Goal: Task Accomplishment & Management: Manage account settings

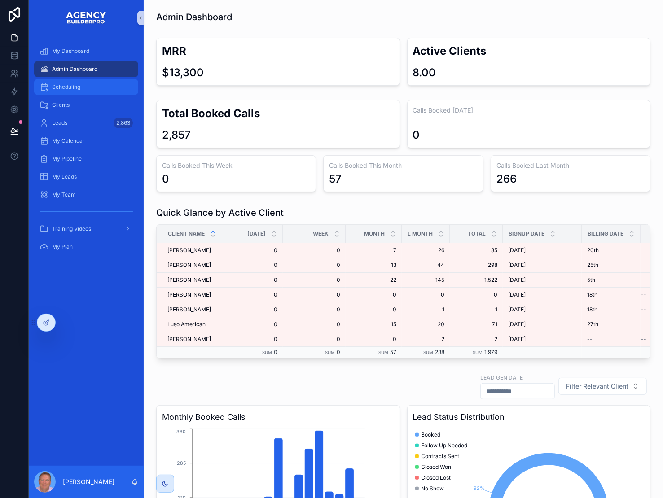
click at [80, 91] on span "Scheduling" at bounding box center [66, 87] width 28 height 7
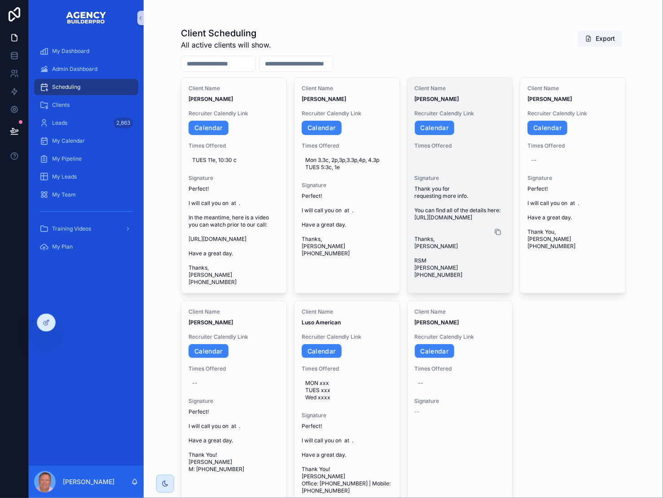
click at [500, 236] on icon "scrollable content" at bounding box center [497, 232] width 7 height 7
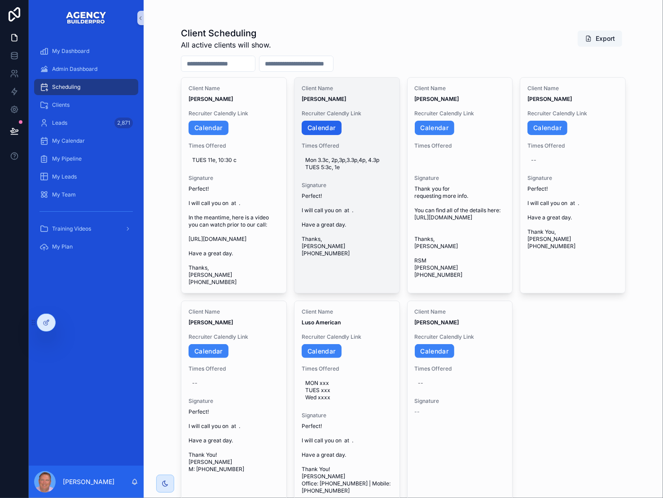
click at [341, 135] on link "Calendar" at bounding box center [322, 128] width 40 height 14
click at [369, 171] on span "Mon 3.3c, 2p,3p,3.3p,4p, 4.3p TUES 5:3c, 1e" at bounding box center [347, 164] width 84 height 14
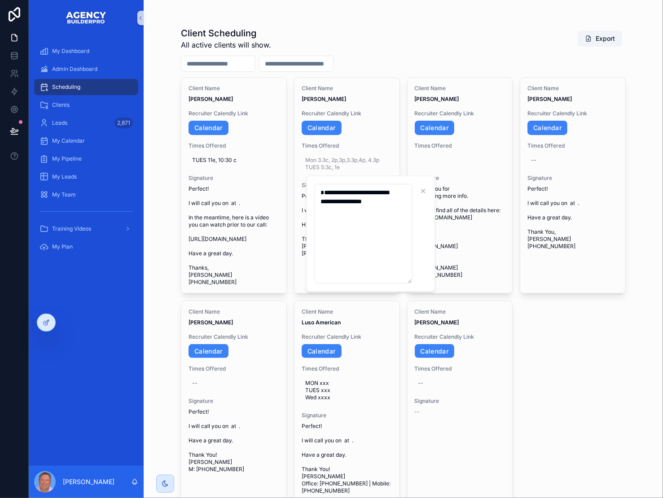
click at [383, 227] on textarea "**********" at bounding box center [364, 234] width 98 height 100
type textarea "**********"
click at [437, 190] on icon "scrollable content" at bounding box center [435, 191] width 7 height 7
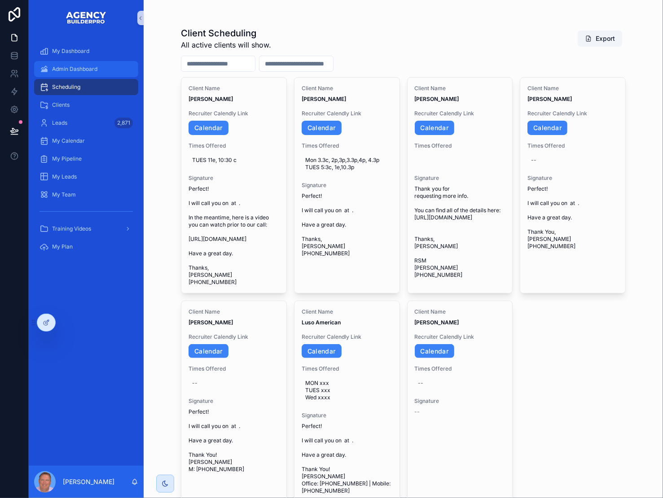
click at [76, 73] on span "Admin Dashboard" at bounding box center [74, 69] width 45 height 7
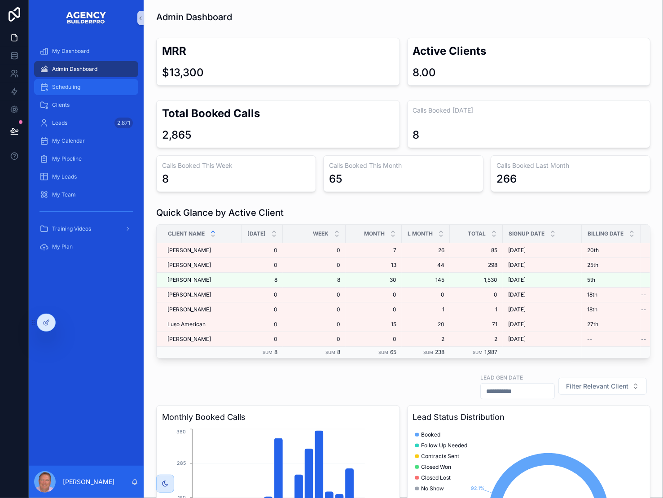
click at [80, 91] on span "Scheduling" at bounding box center [66, 87] width 28 height 7
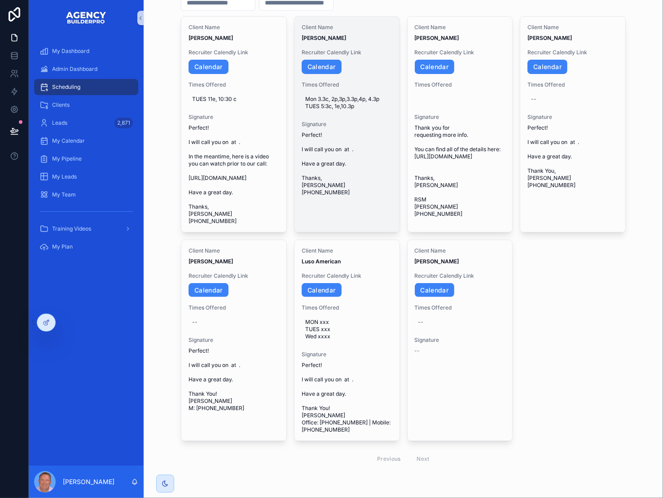
scroll to position [135, 0]
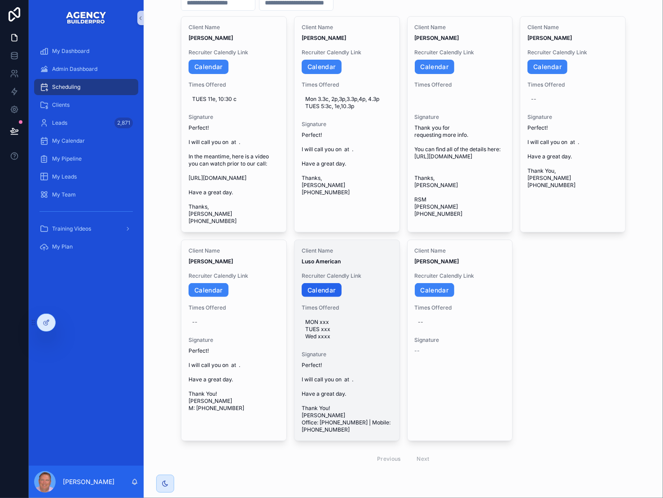
click at [330, 283] on link "Calendar" at bounding box center [322, 290] width 40 height 14
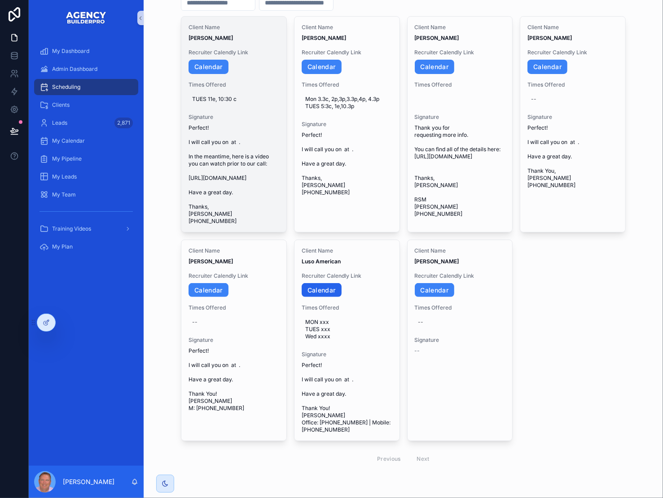
scroll to position [136, 0]
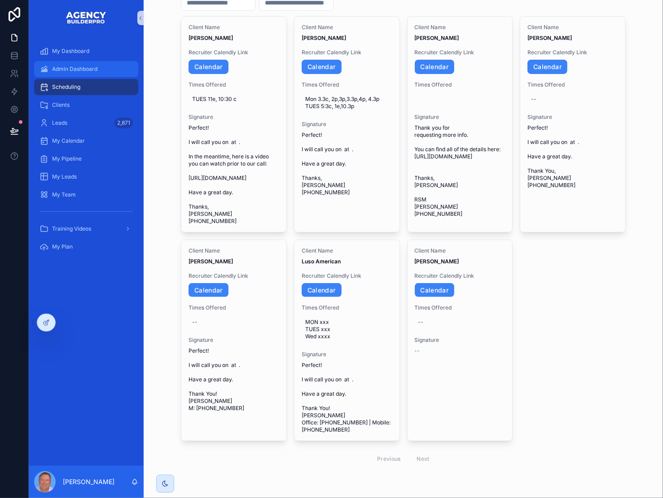
click at [97, 73] on span "Admin Dashboard" at bounding box center [74, 69] width 45 height 7
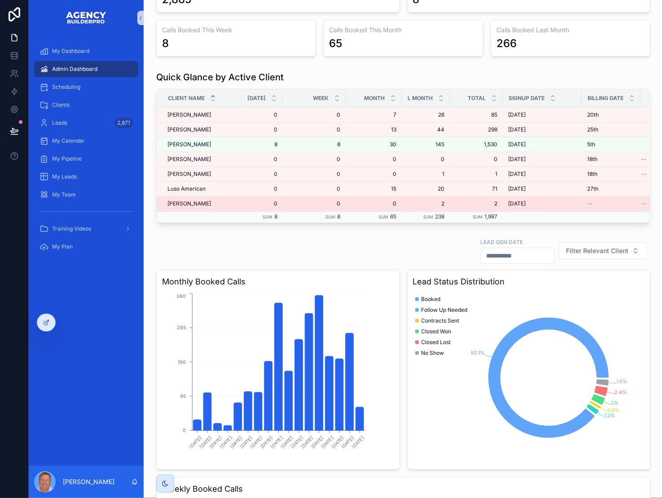
scroll to position [136, 0]
